Goal: Task Accomplishment & Management: Manage account settings

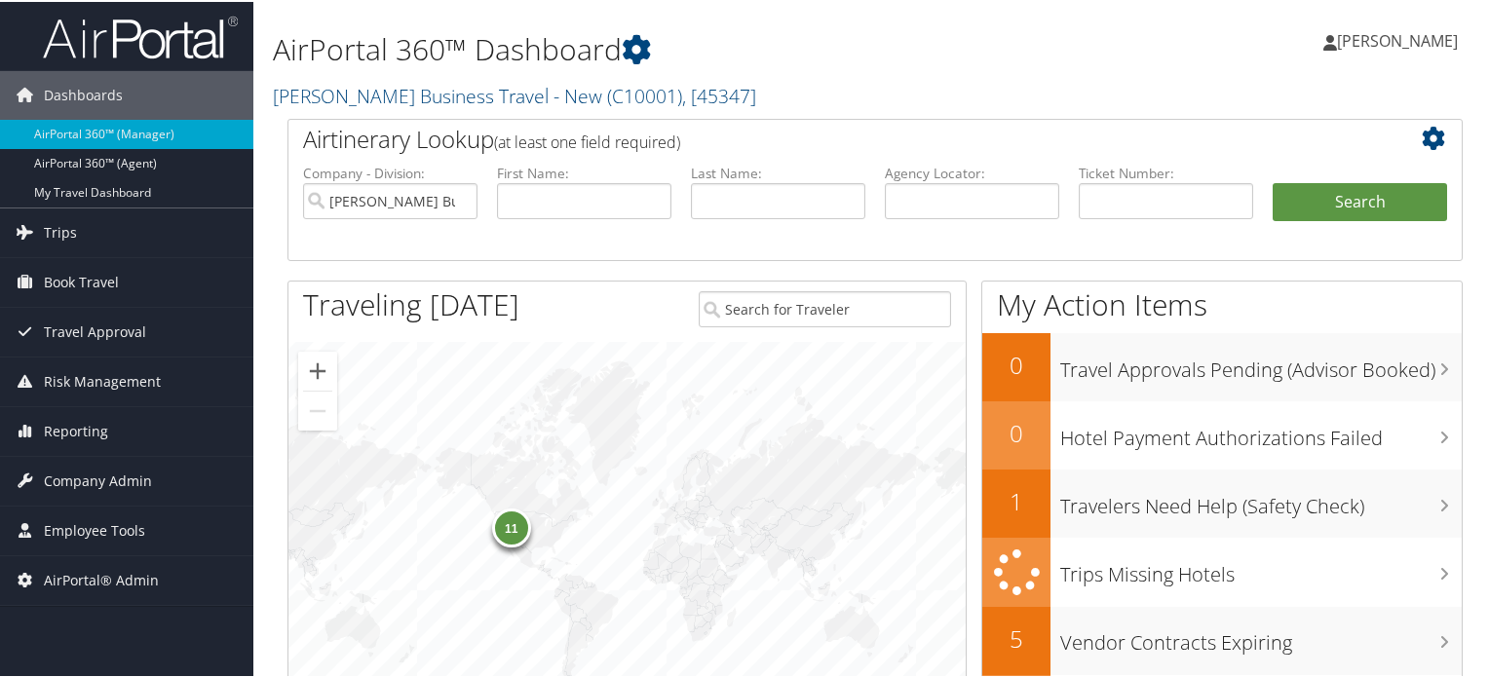
click at [1117, 39] on div "Haden Butikofer Haden Butikofer My Settings Travel Agency Contacts Log Consulti…" at bounding box center [1247, 47] width 499 height 75
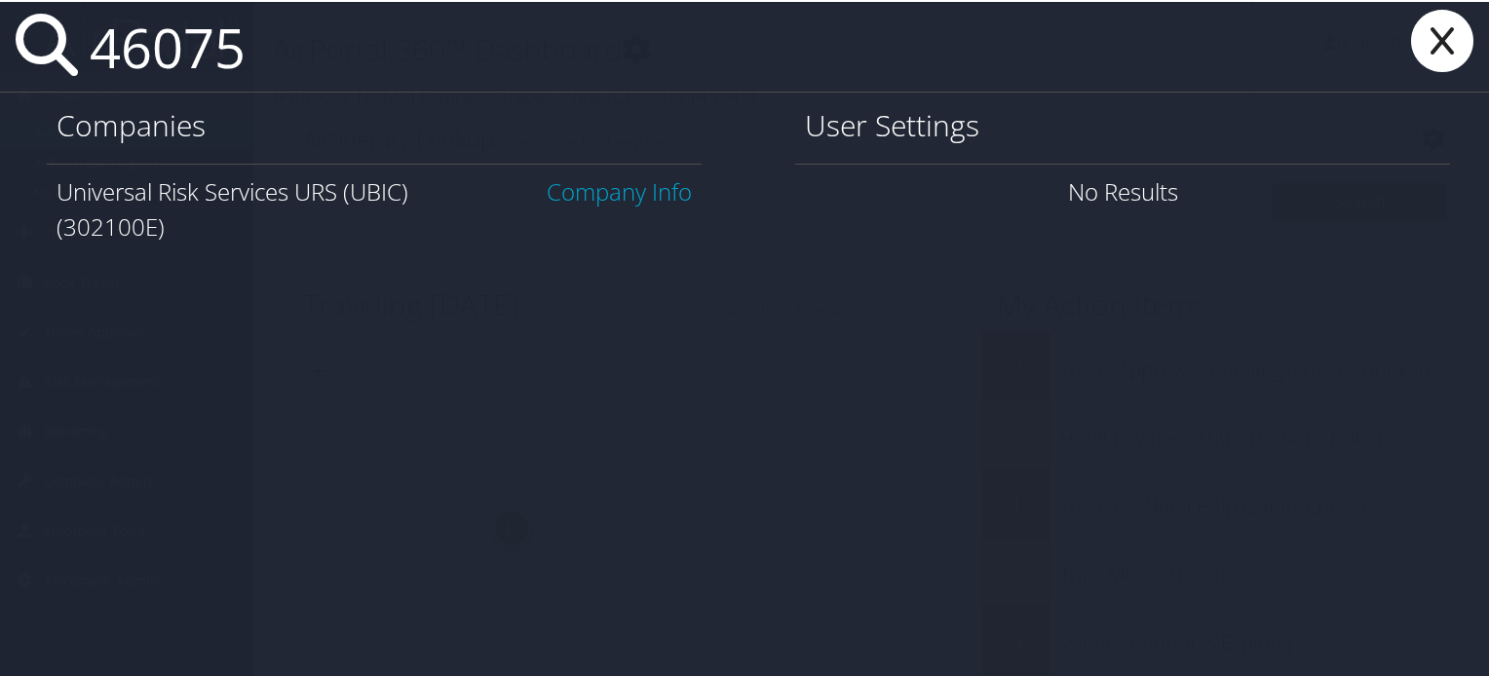
type input "46075"
click at [576, 186] on link "Company Info" at bounding box center [619, 189] width 145 height 32
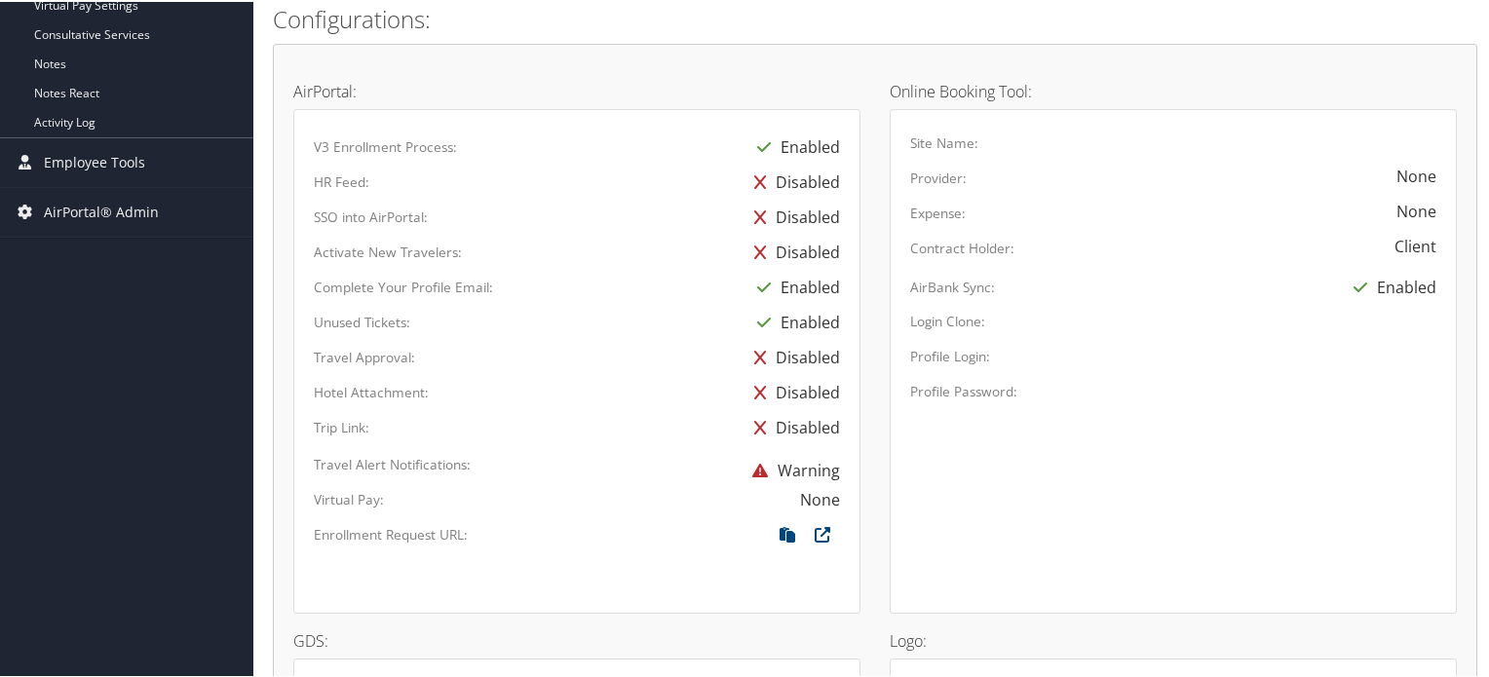
scroll to position [838, 0]
click at [733, 53] on div "AirPortal: V3 Enrollment Process: Enabled HR Feed: Disabled SSO into AirPortal:…" at bounding box center [875, 424] width 1204 height 769
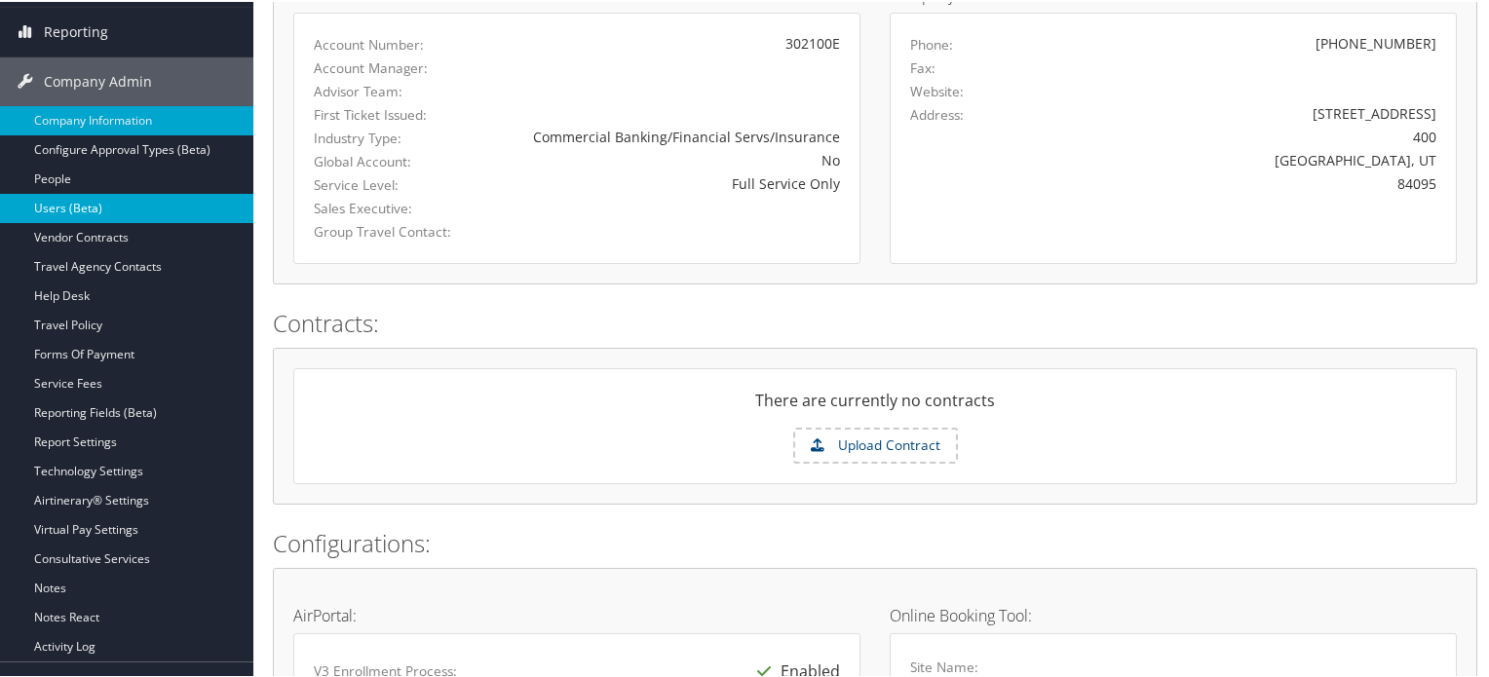
scroll to position [320, 0]
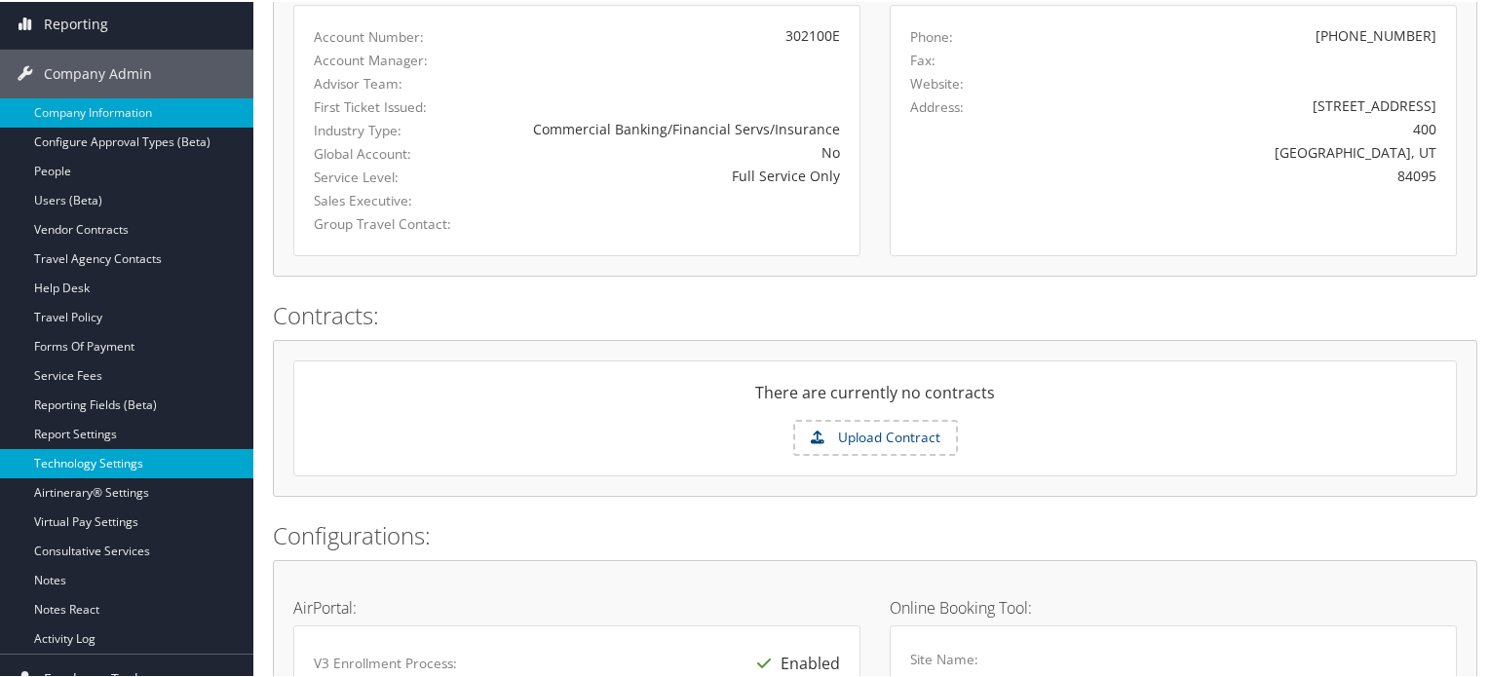
click at [82, 463] on link "Technology Settings" at bounding box center [126, 461] width 253 height 29
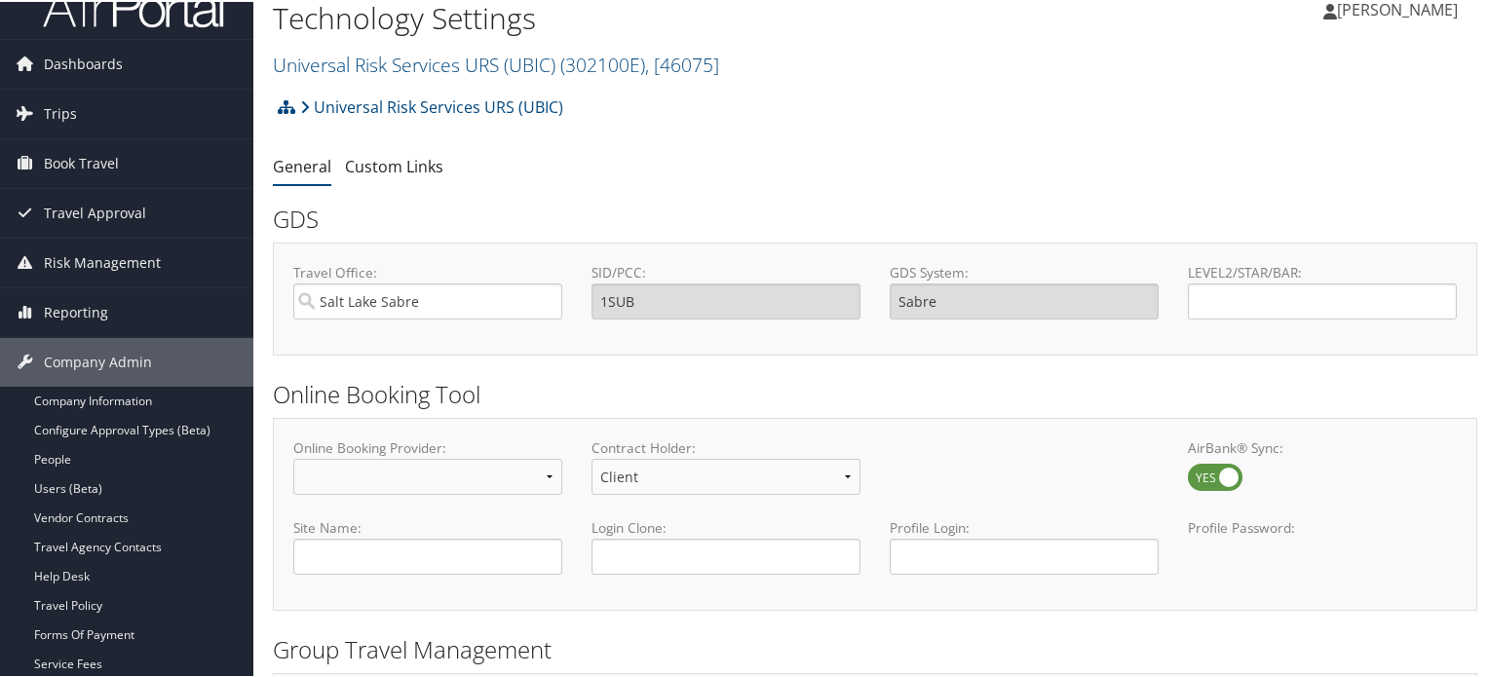
scroll to position [31, 0]
click at [514, 315] on input "Salt Lake Sabre" at bounding box center [427, 300] width 269 height 36
click at [514, 315] on input "Travel Office:" at bounding box center [427, 300] width 269 height 36
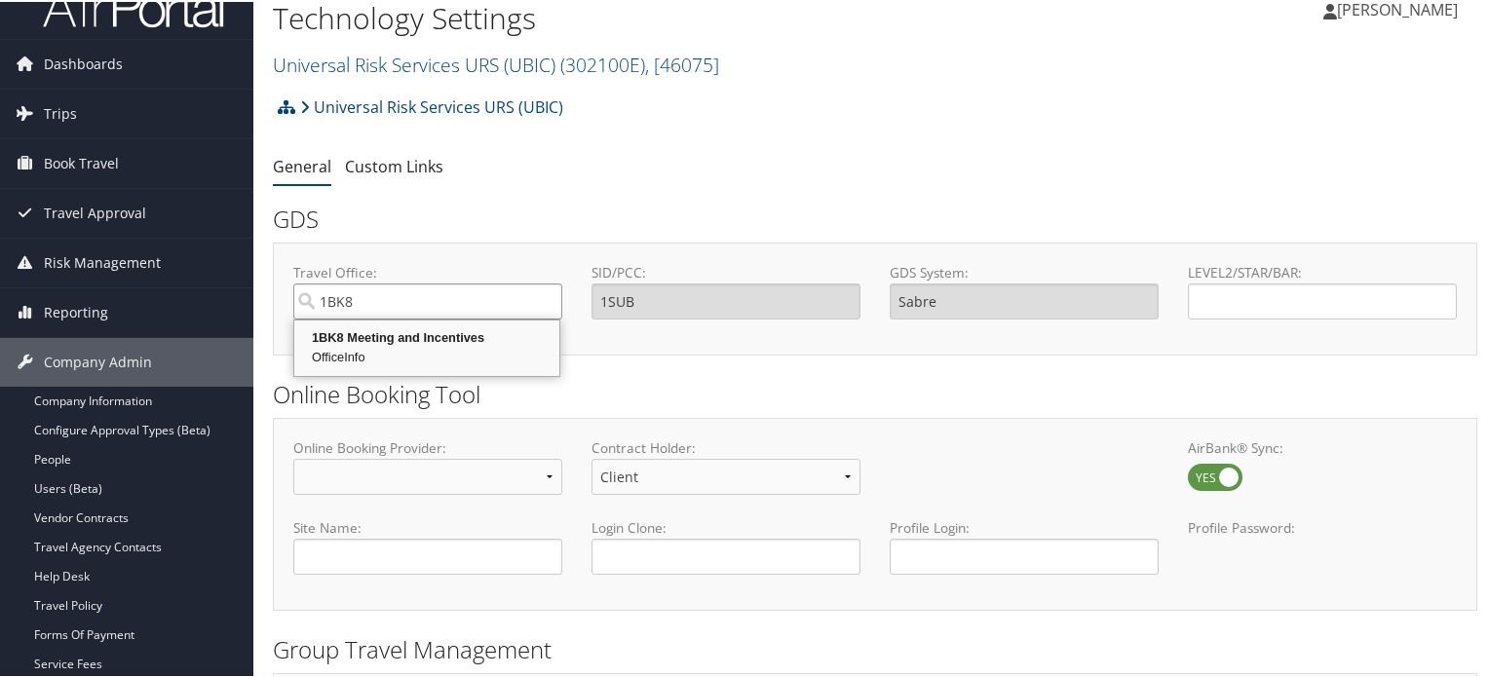
click at [416, 342] on div "1BK8 Meeting and Incentives" at bounding box center [426, 335] width 259 height 19
type input "1BK8 Meeting and Incentives"
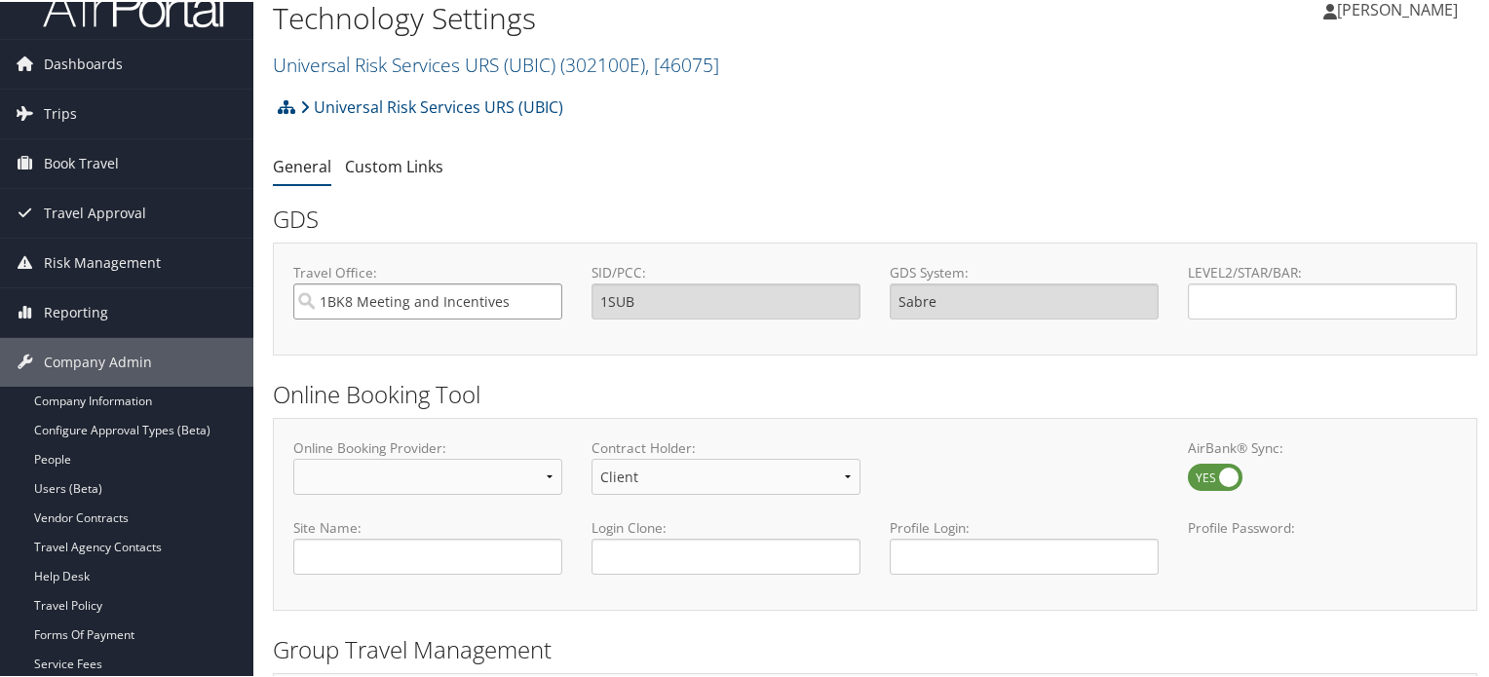
type input "1BK8"
type input "Travelport+"
type input "1BK8 Meeting and Incentives"
click at [574, 208] on h2 "GDS" at bounding box center [868, 217] width 1190 height 33
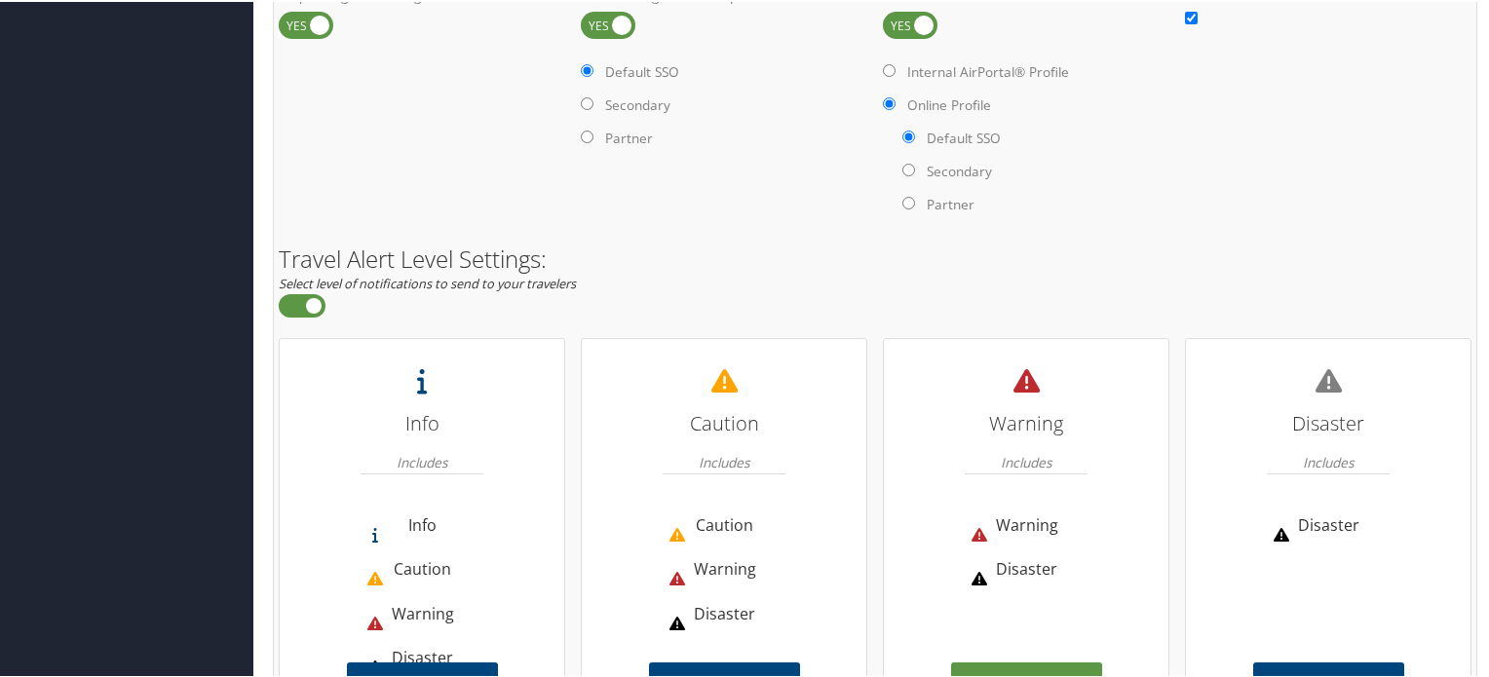
scroll to position [1594, 0]
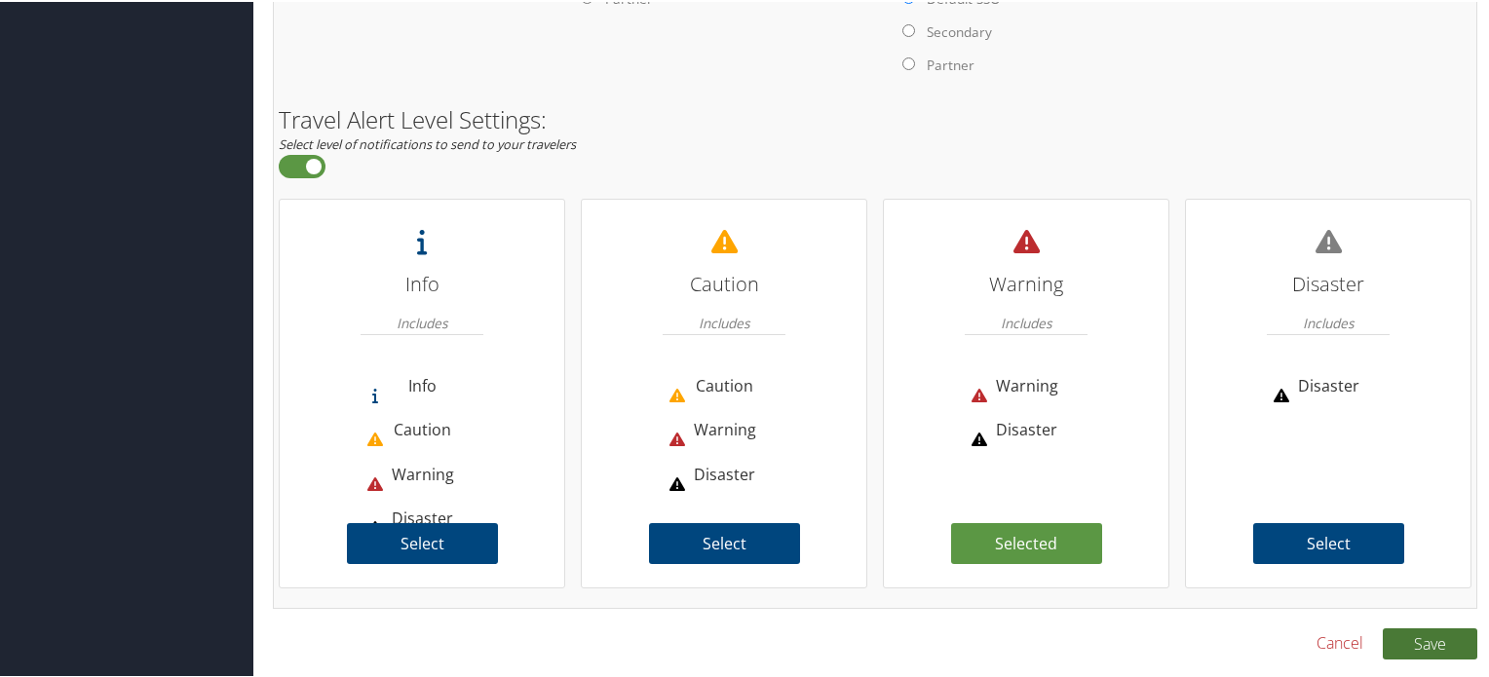
click at [1430, 638] on button "Save" at bounding box center [1429, 641] width 95 height 31
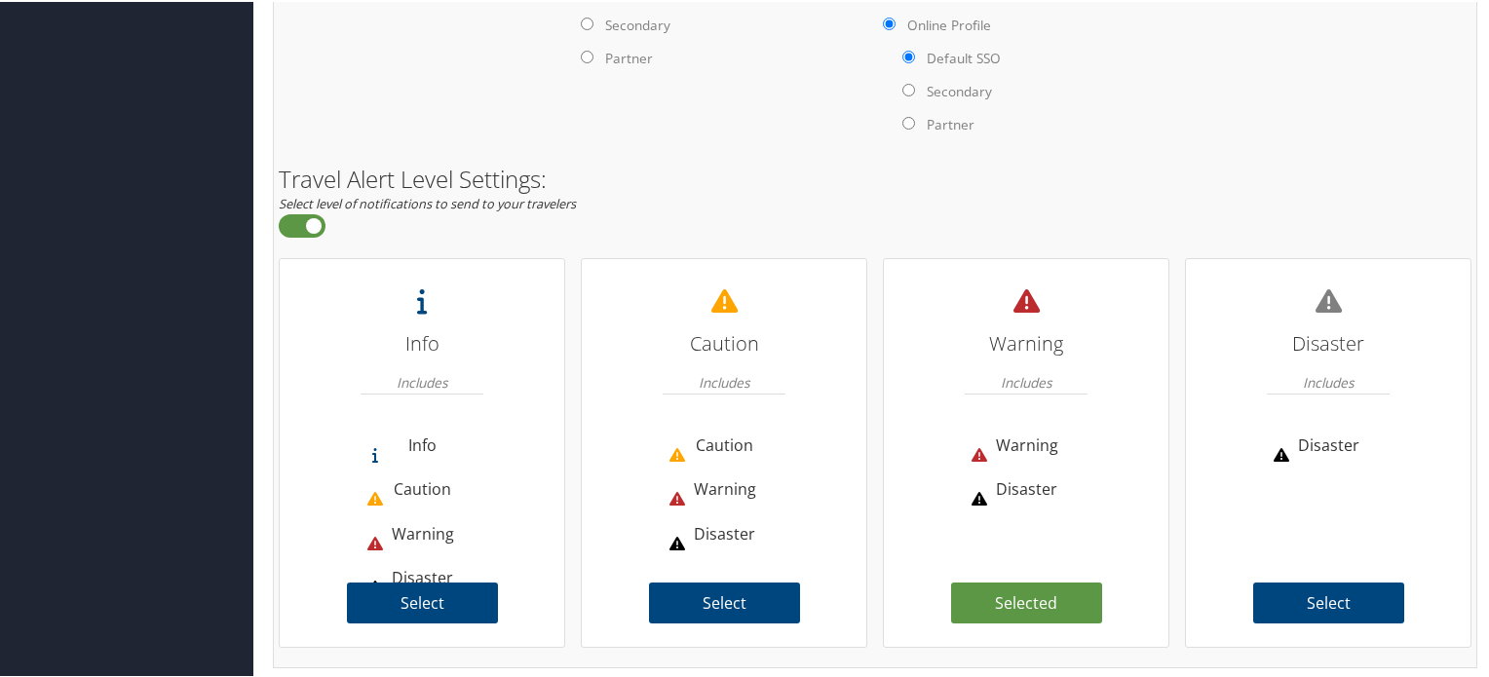
scroll to position [1594, 0]
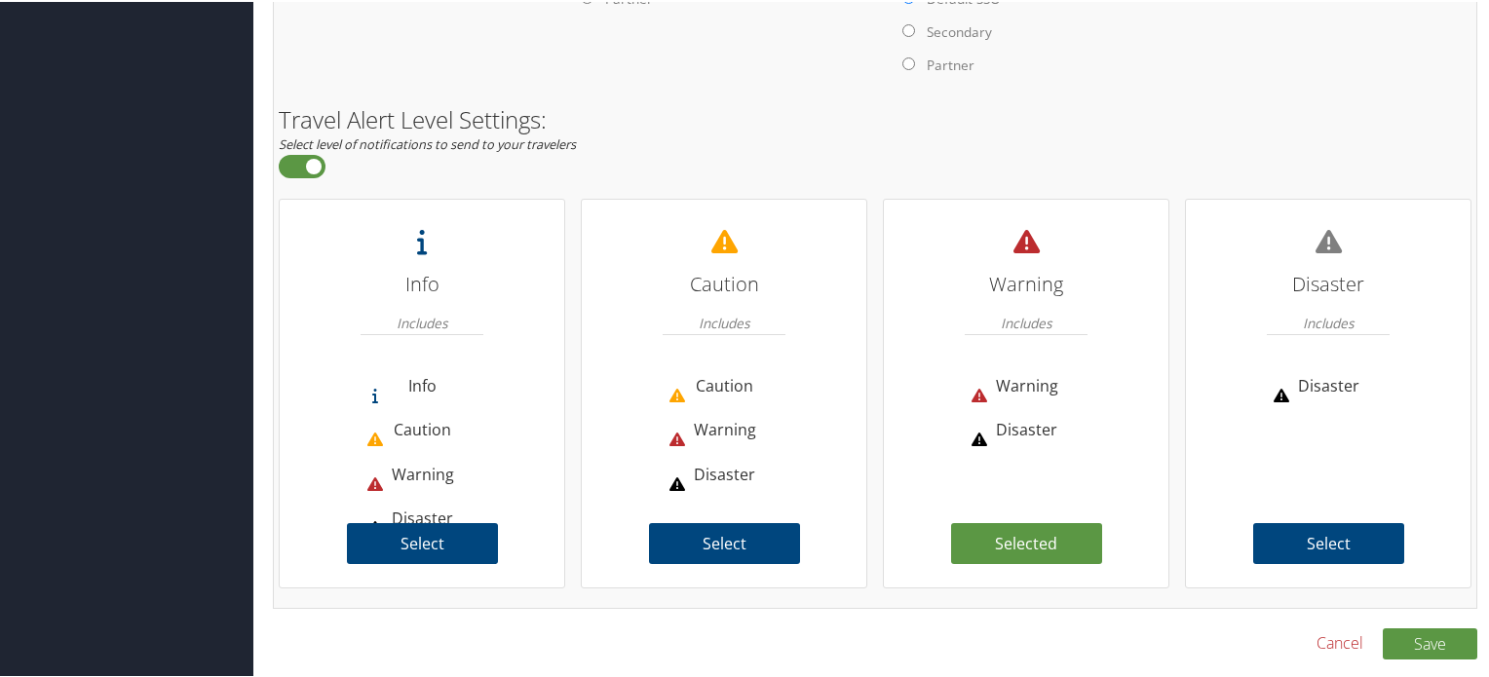
click at [875, 224] on div "Warning Includes Warning Disaster Selected" at bounding box center [1026, 392] width 302 height 390
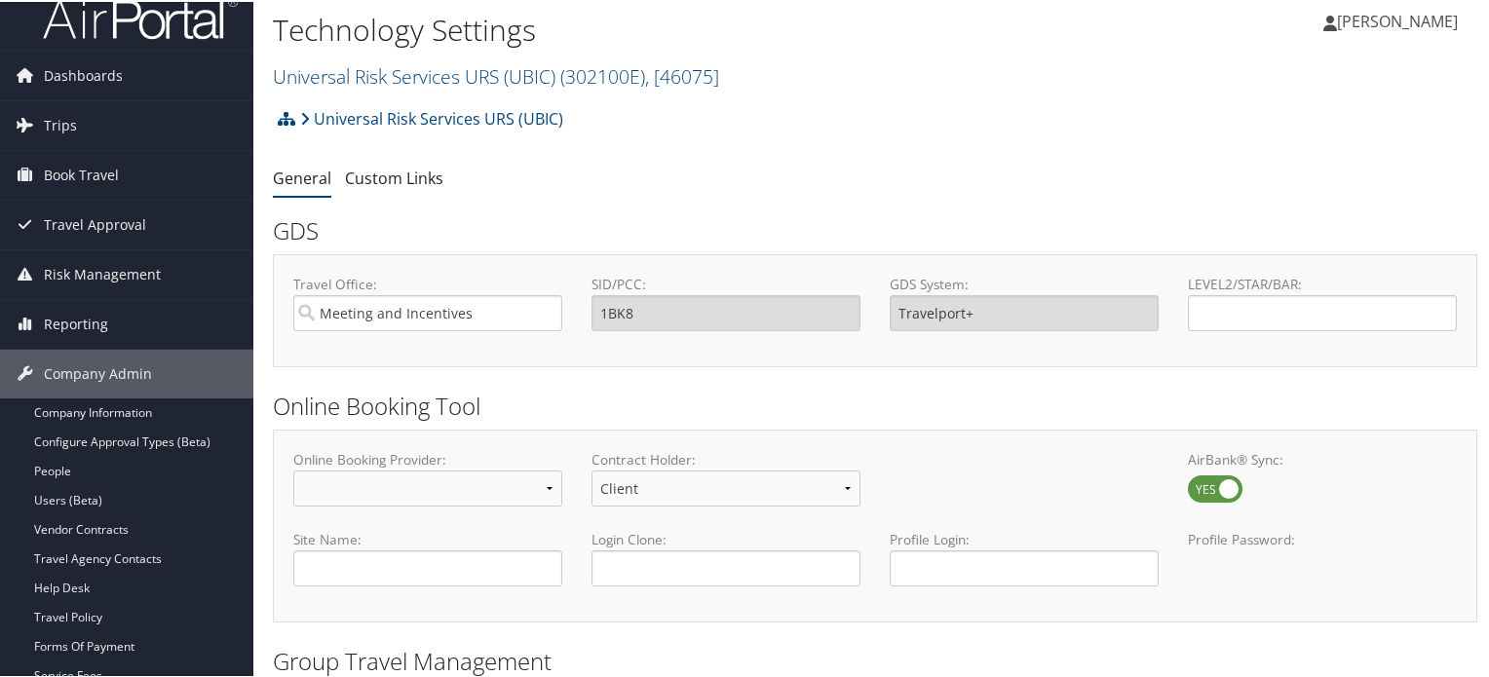
scroll to position [0, 0]
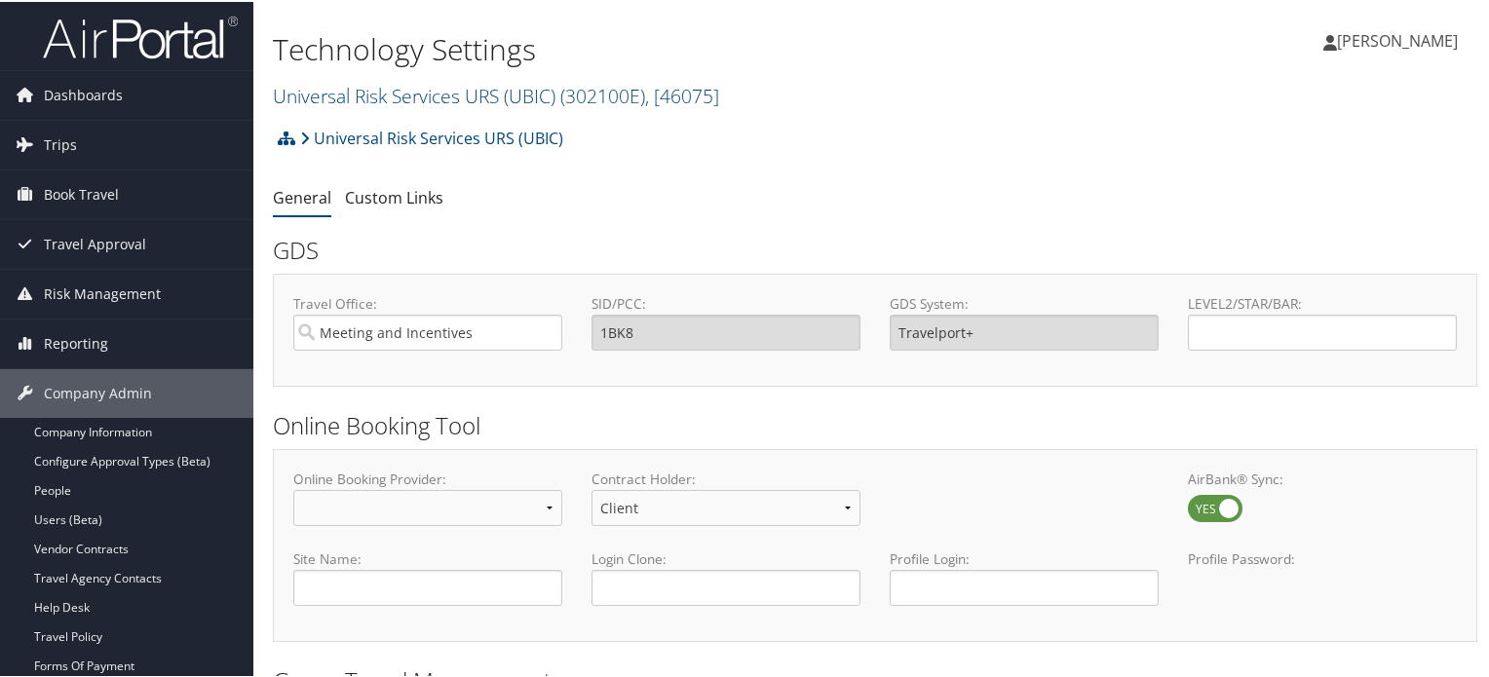
click at [867, 272] on div "Travel Office: Meeting and Incentives SID/PCC: 1BK8 GDS System: Travelport+ LEV…" at bounding box center [875, 328] width 1204 height 112
click at [870, 379] on div "Travel Office: Meeting and Incentives SID/PCC: 1BK8 GDS System: Travelport+ LEV…" at bounding box center [875, 328] width 1204 height 112
click at [869, 244] on h2 "GDS" at bounding box center [868, 248] width 1190 height 33
click at [1347, 108] on div "Technology Settings Universal Risk Services URS (UBIC) ( 302100E ) , [ 46075 ] …" at bounding box center [874, 58] width 1243 height 117
